Goal: Information Seeking & Learning: Learn about a topic

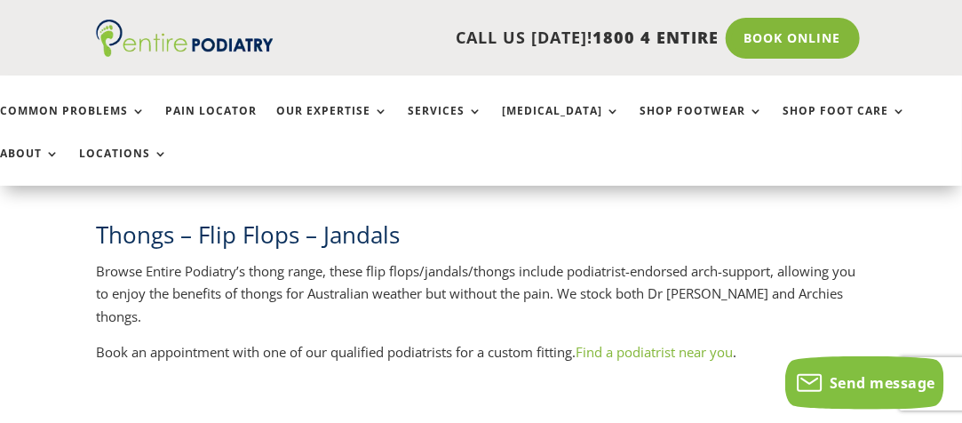
scroll to position [501, 0]
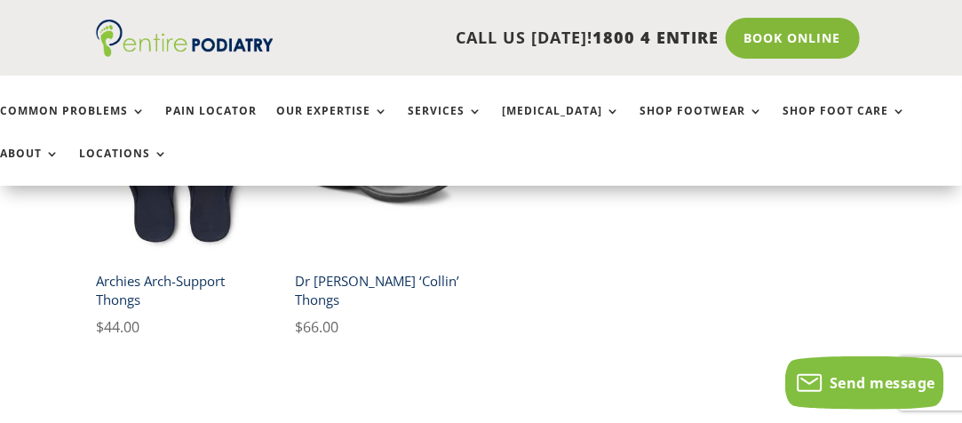
click at [363, 280] on h2 "Dr [PERSON_NAME] ‘Collin’ Thongs" at bounding box center [380, 290] width 170 height 51
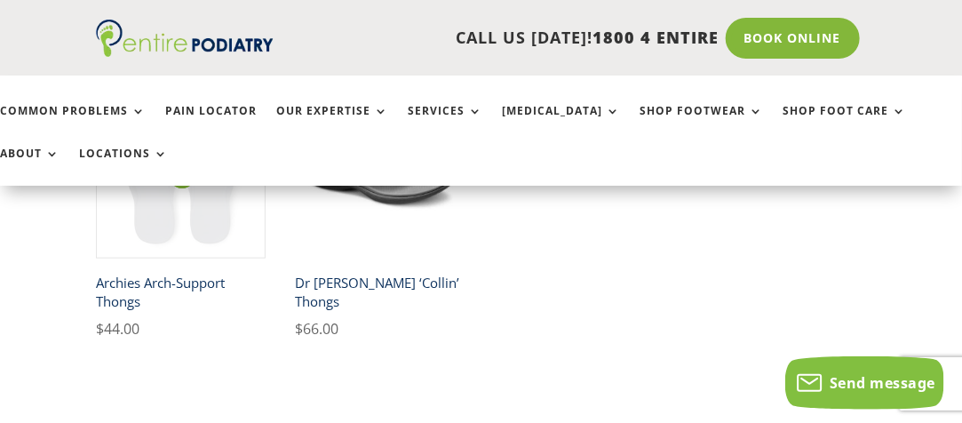
click at [206, 213] on img at bounding box center [181, 174] width 170 height 170
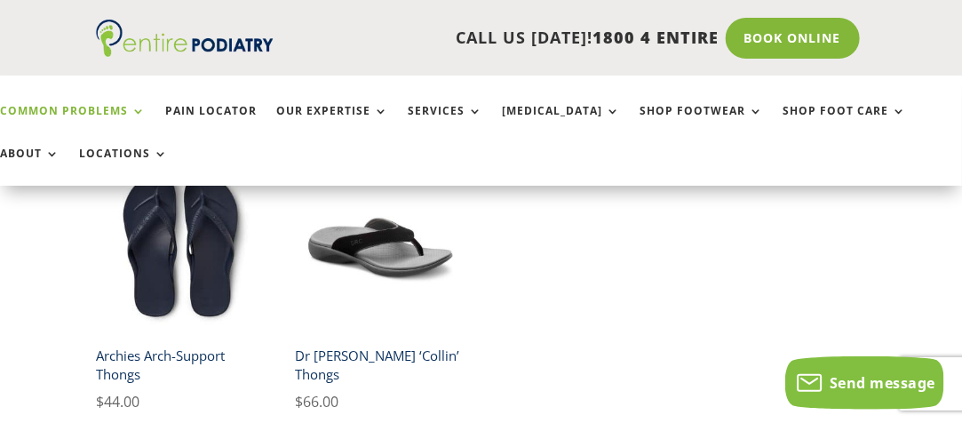
scroll to position [214, 0]
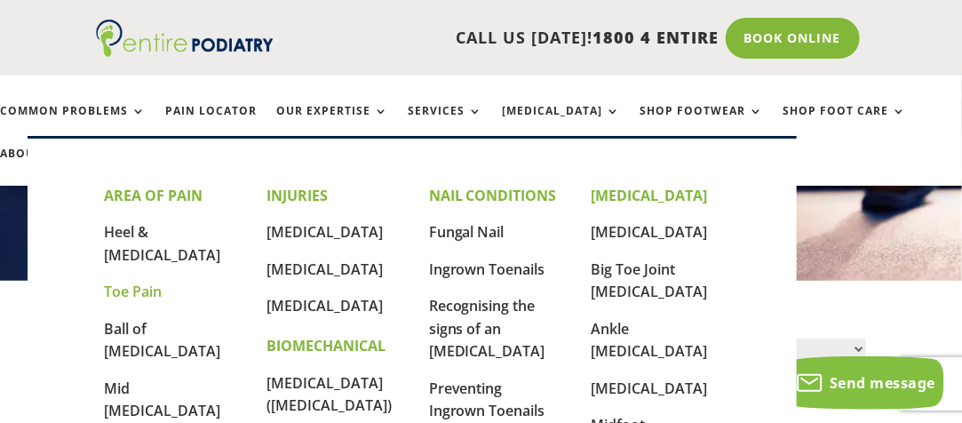
click at [142, 282] on link "Toe Pain" at bounding box center [133, 292] width 58 height 20
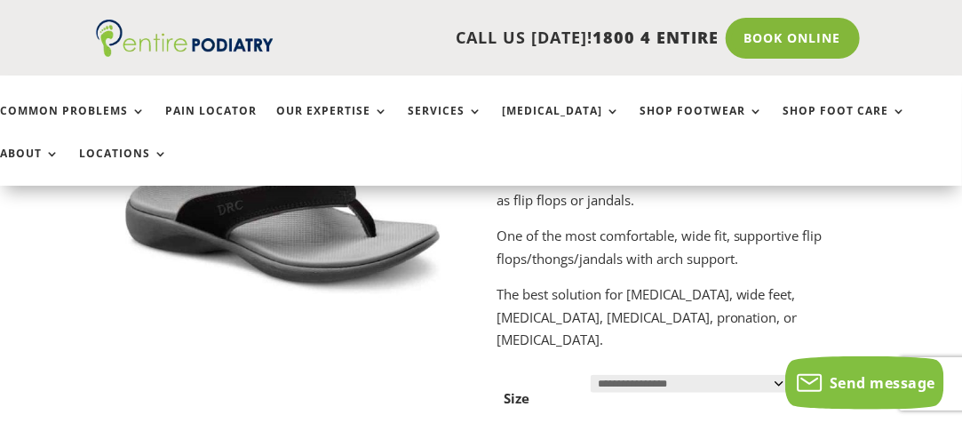
scroll to position [214, 0]
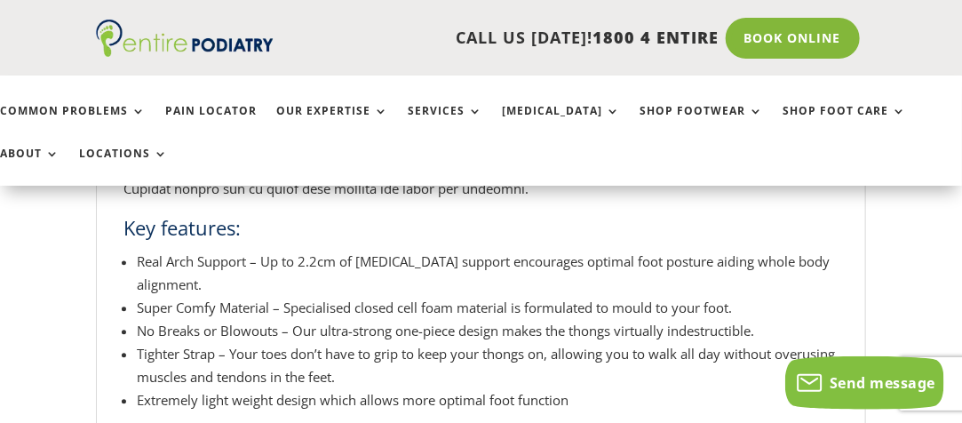
scroll to position [1282, 0]
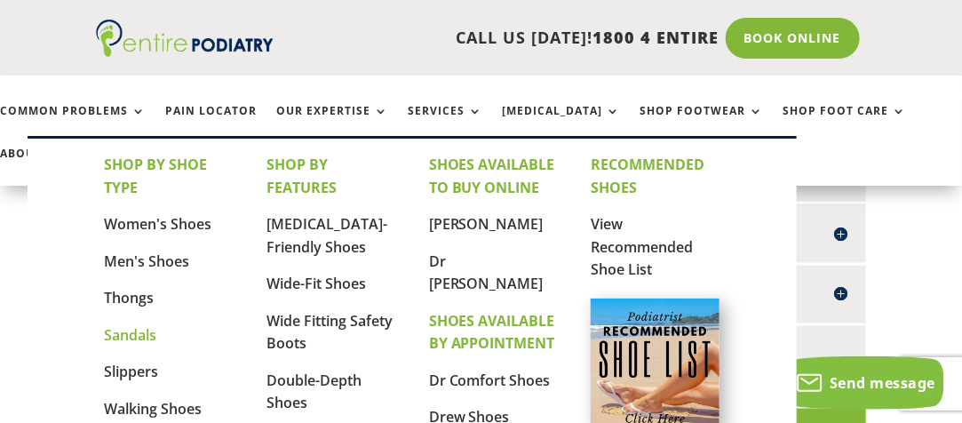
click at [137, 338] on link "Sandals" at bounding box center [130, 335] width 52 height 20
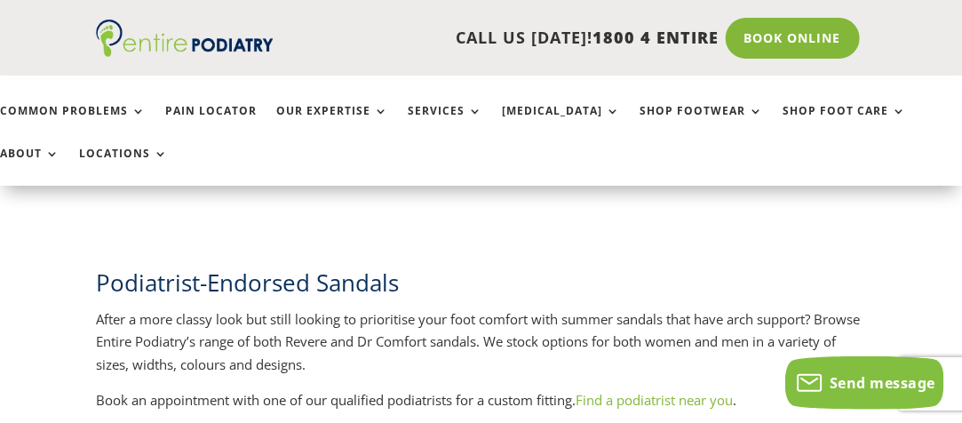
scroll to position [1065, 0]
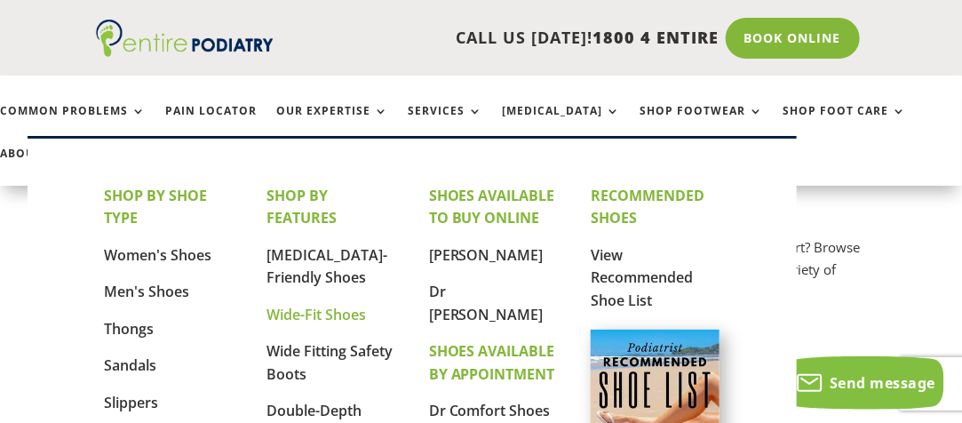
click at [325, 315] on link "Wide-Fit Shoes" at bounding box center [317, 315] width 100 height 20
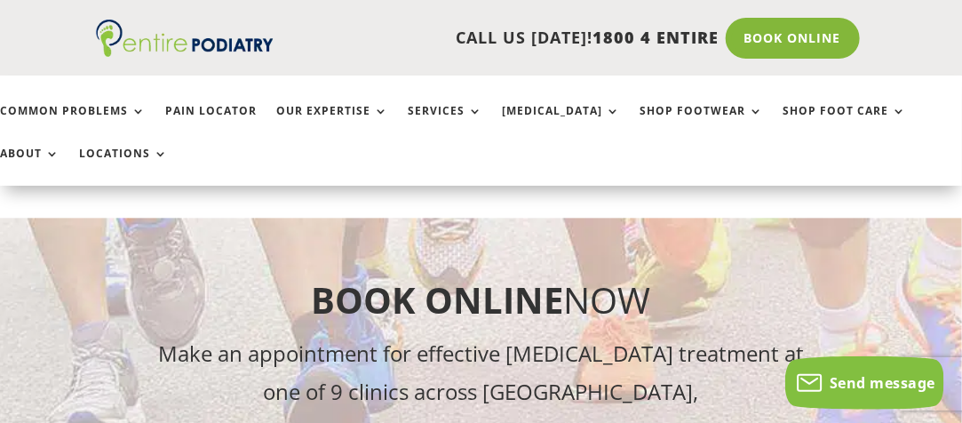
scroll to position [3489, 0]
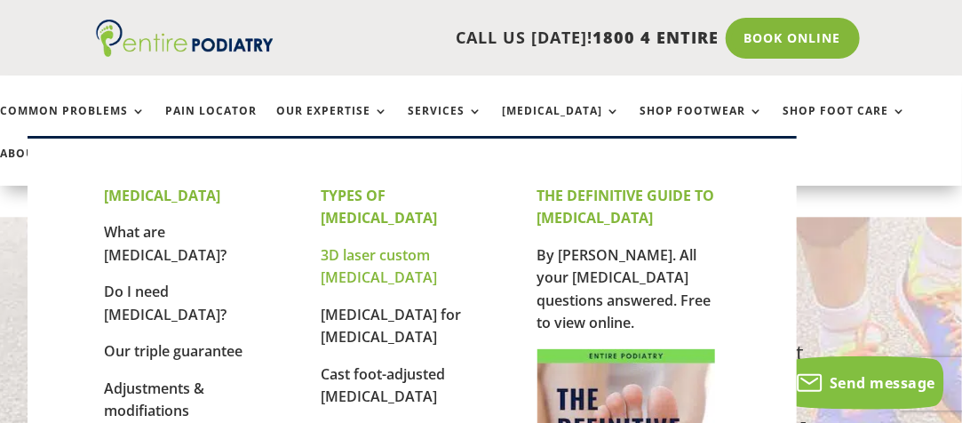
click at [430, 245] on link "3D laser custom [MEDICAL_DATA]" at bounding box center [379, 266] width 116 height 43
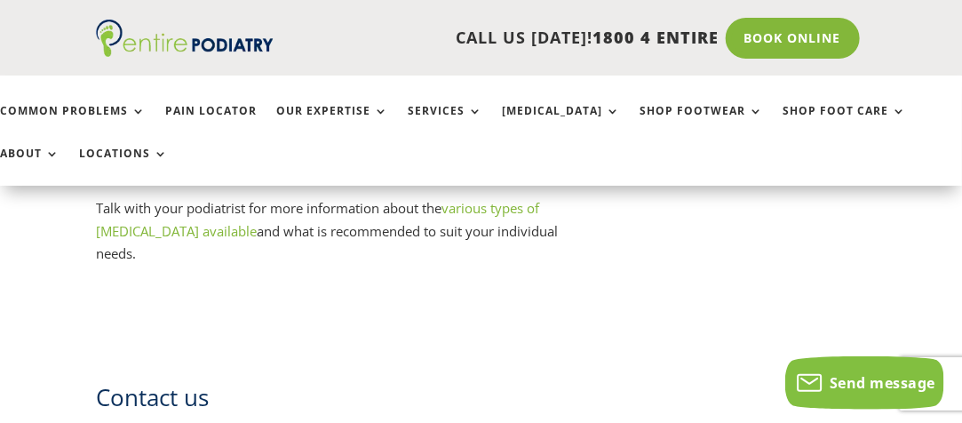
scroll to position [2564, 0]
